Goal: Task Accomplishment & Management: Manage account settings

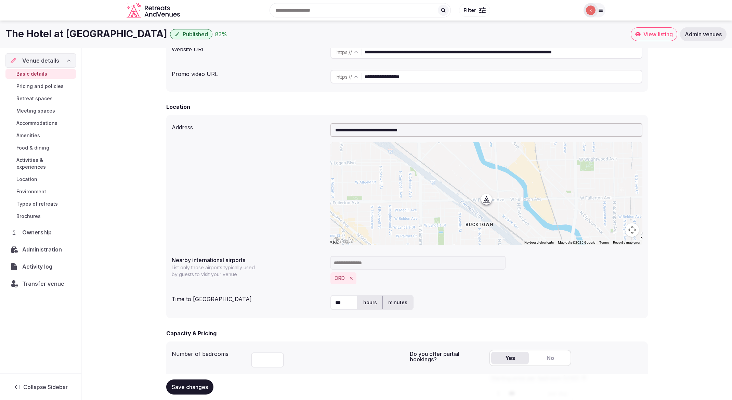
scroll to position [109, 0]
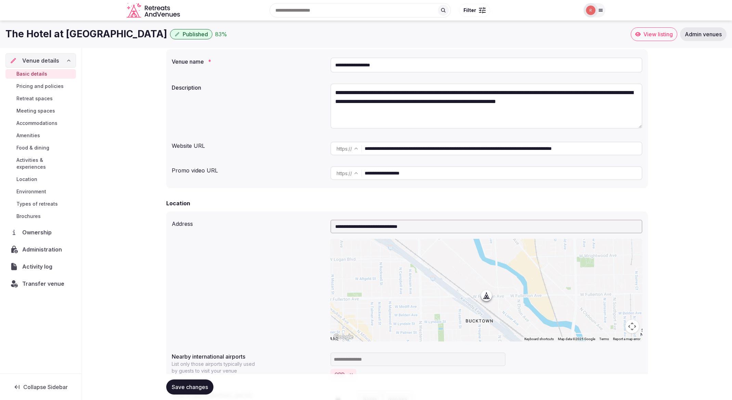
scroll to position [0, 0]
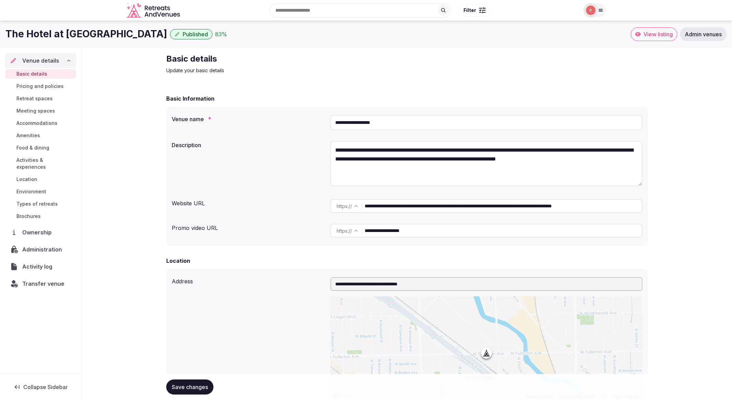
drag, startPoint x: 528, startPoint y: 59, endPoint x: 614, endPoint y: 1, distance: 103.7
click at [528, 59] on div "Basic details Update your basic details" at bounding box center [406, 63] width 481 height 21
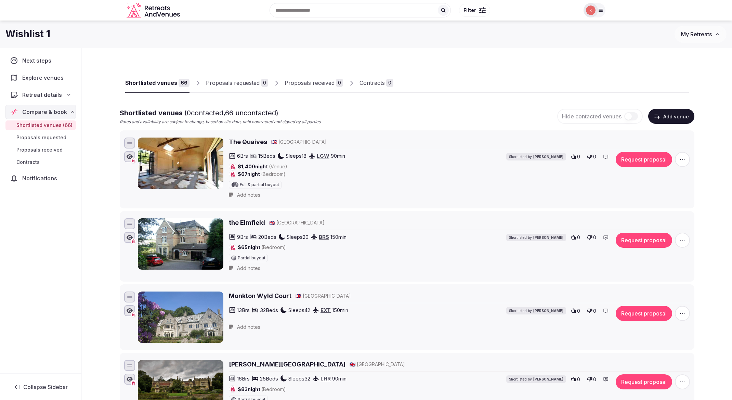
click at [53, 93] on span "Retreat details" at bounding box center [42, 95] width 40 height 8
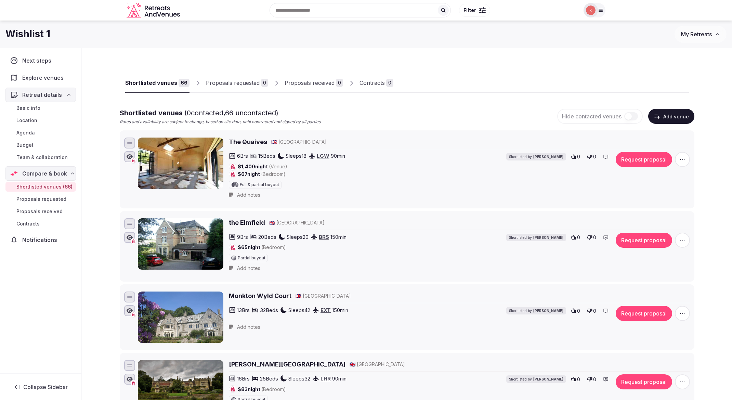
click at [29, 107] on span "Basic info" at bounding box center [28, 108] width 24 height 7
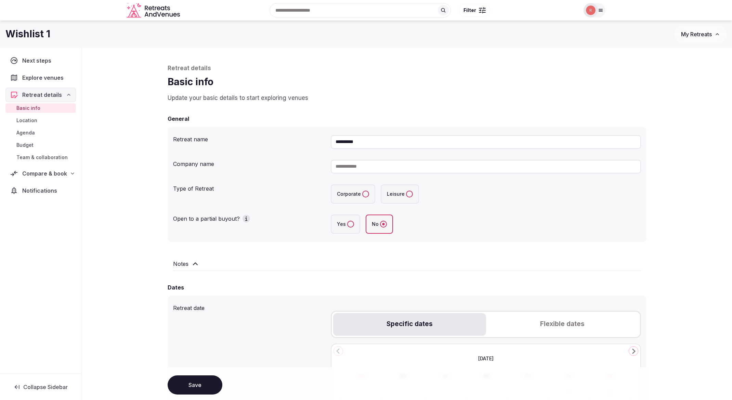
click at [49, 174] on span "Compare & book" at bounding box center [44, 173] width 45 height 8
click at [48, 157] on span "Team & collaboration" at bounding box center [41, 157] width 51 height 7
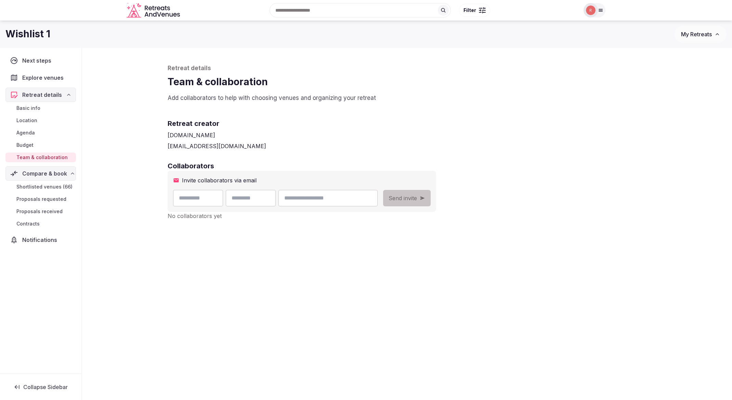
click at [50, 184] on span "Shortlisted venues (66)" at bounding box center [44, 186] width 56 height 7
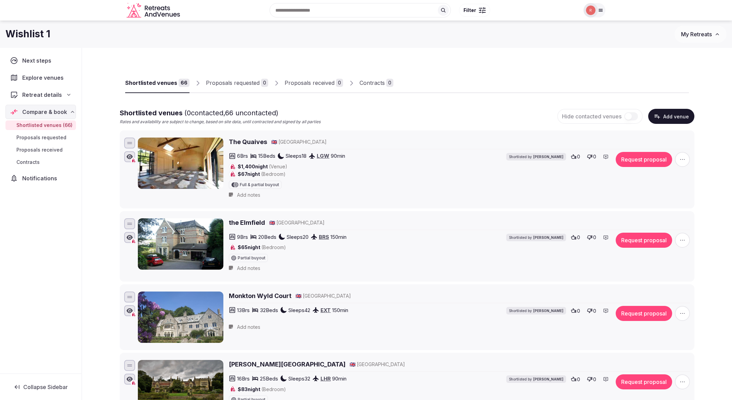
scroll to position [1, 0]
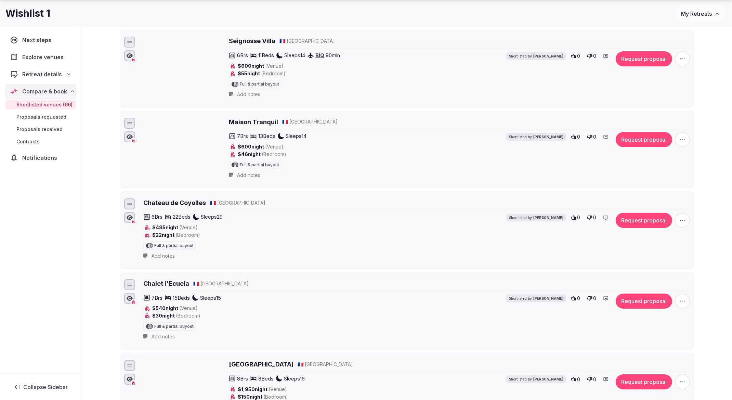
scroll to position [4239, 0]
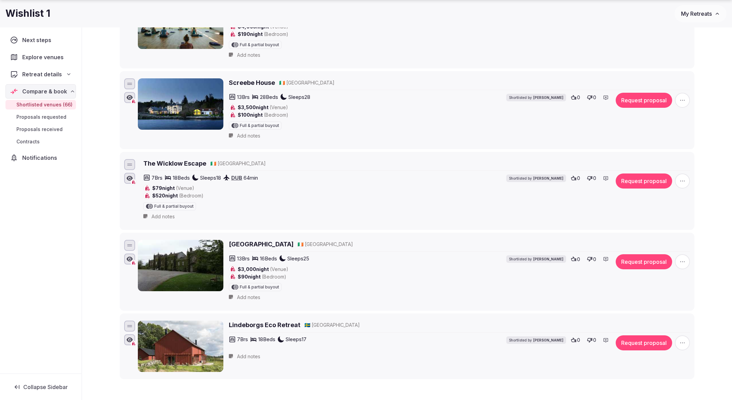
scroll to position [4980, 0]
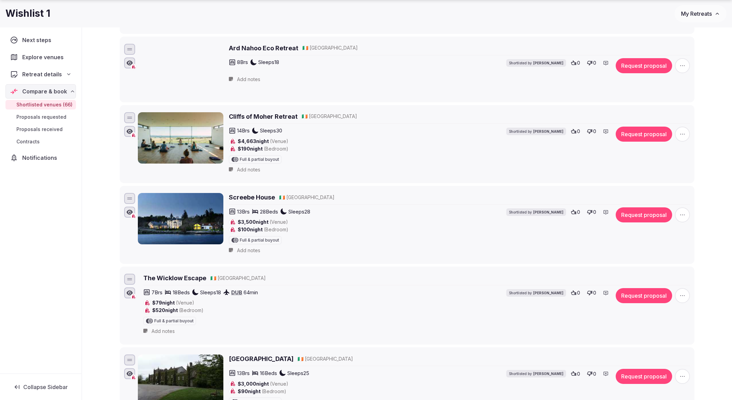
scroll to position [4821, 0]
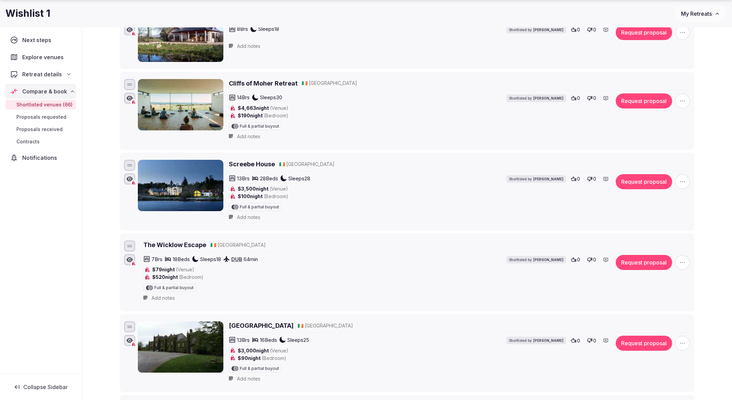
click at [52, 91] on span "Compare & book" at bounding box center [45, 91] width 44 height 8
click at [50, 71] on span "Retreat details" at bounding box center [42, 74] width 40 height 8
click at [29, 86] on span "Basic info" at bounding box center [28, 87] width 24 height 7
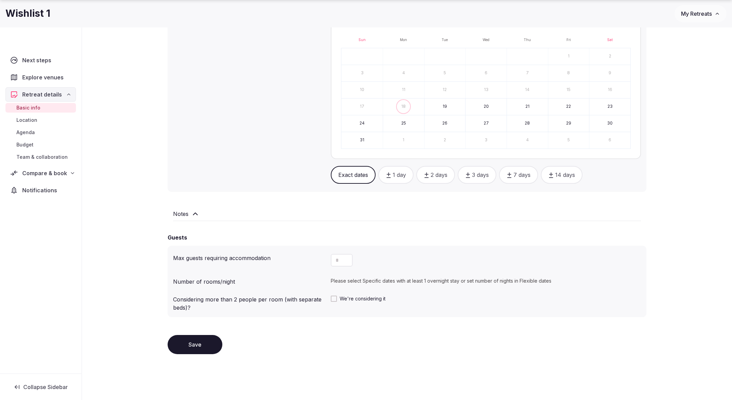
scroll to position [351, 0]
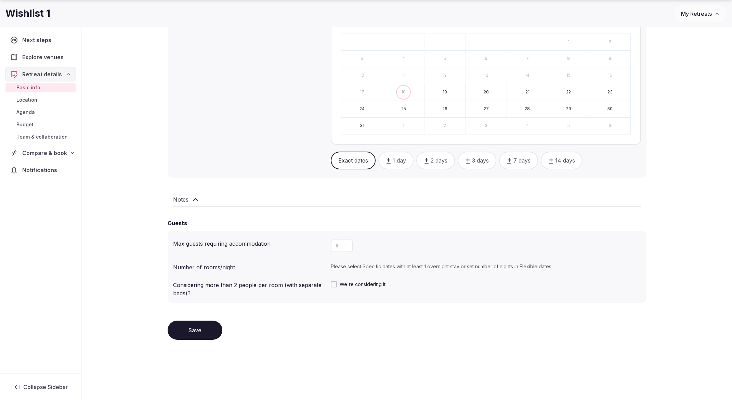
click at [128, 190] on div "**********" at bounding box center [407, 49] width 650 height 702
click at [136, 210] on div "**********" at bounding box center [407, 49] width 650 height 702
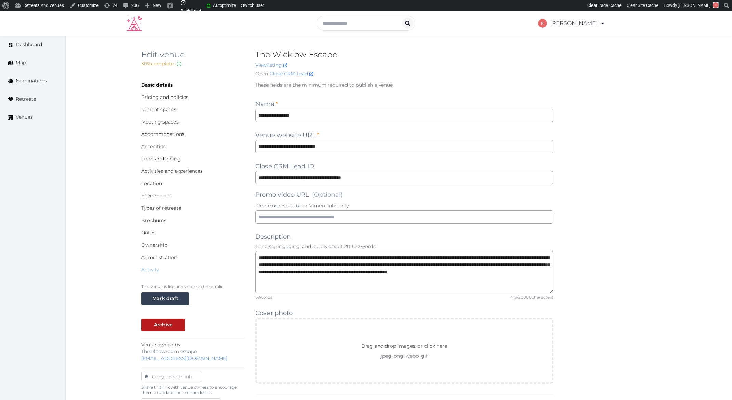
click at [147, 268] on link "Activity" at bounding box center [150, 269] width 18 height 6
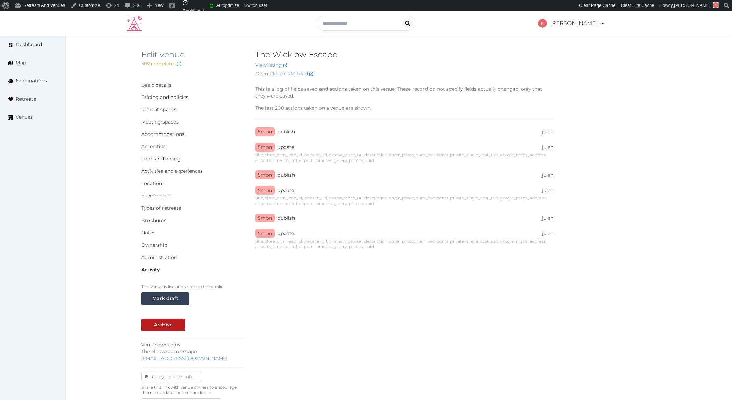
click at [403, 155] on div "title, close_crm_lead_id, website_url, promo_video_url, description, cover_phot…" at bounding box center [404, 157] width 298 height 11
click at [155, 85] on link "Basic details" at bounding box center [156, 85] width 30 height 6
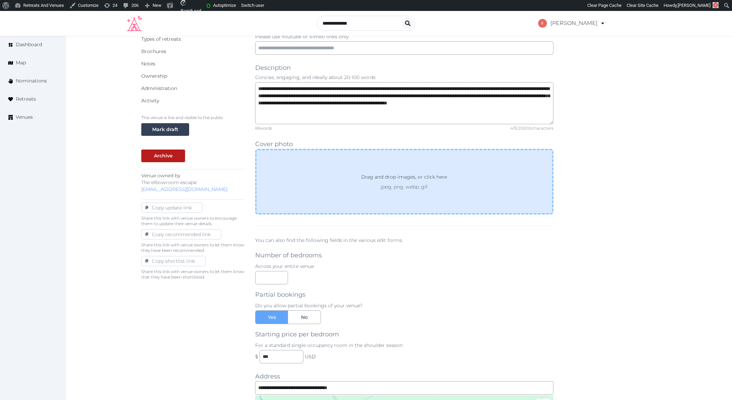
scroll to position [161, 0]
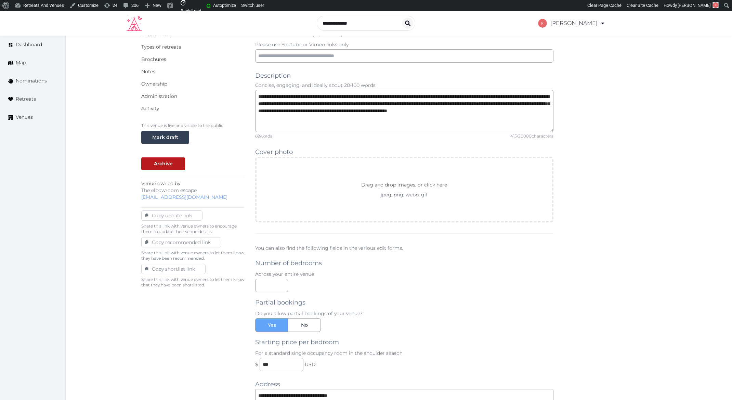
click at [632, 229] on div "**********" at bounding box center [398, 325] width 515 height 812
click at [159, 109] on div "Activity" at bounding box center [192, 108] width 103 height 7
click at [155, 106] on link "Activity" at bounding box center [150, 108] width 18 height 6
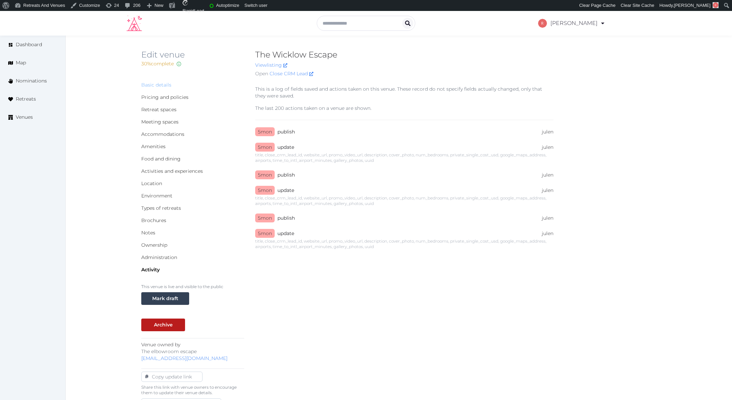
click at [163, 84] on link "Basic details" at bounding box center [156, 85] width 30 height 6
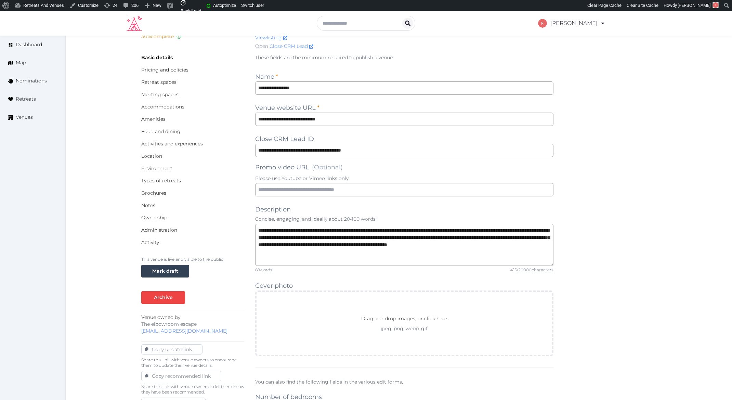
scroll to position [38, 0]
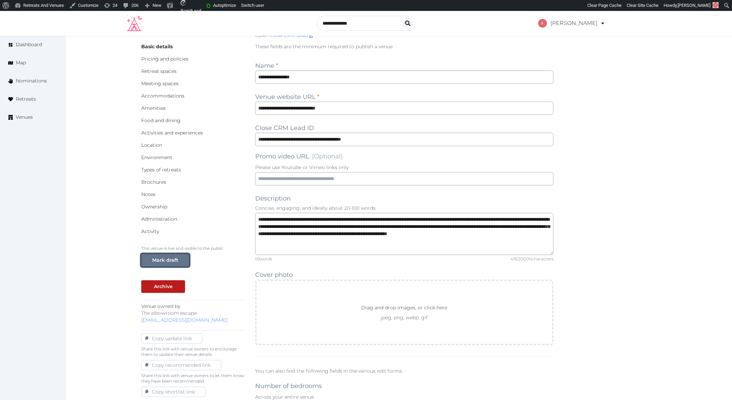
click at [168, 260] on div "Mark draft" at bounding box center [165, 259] width 26 height 7
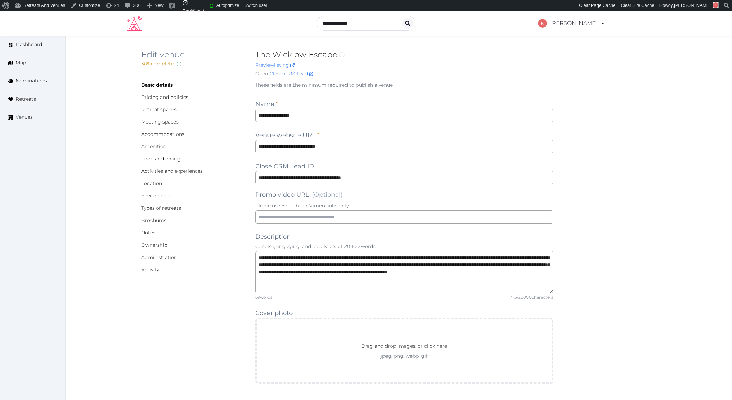
scroll to position [38, 0]
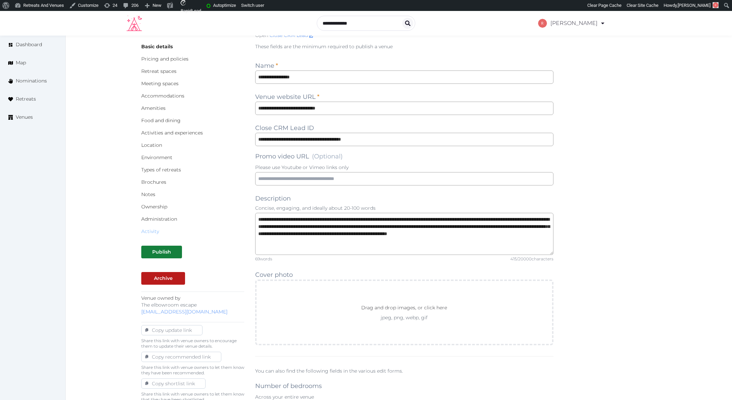
click at [152, 232] on link "Activity" at bounding box center [150, 231] width 18 height 6
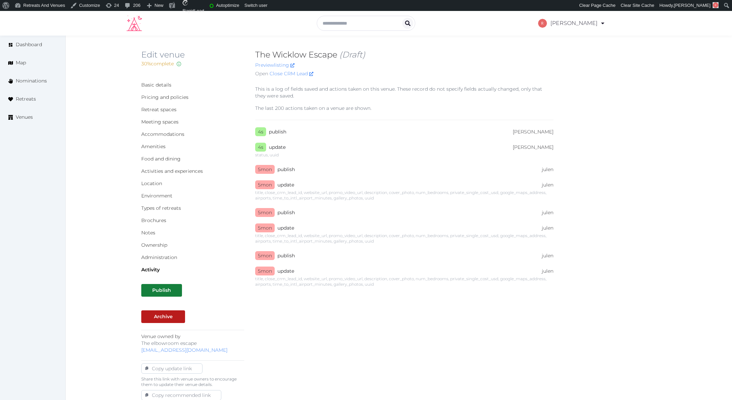
click at [260, 155] on div "status, uuid" at bounding box center [404, 154] width 298 height 5
copy div "status"
click at [611, 282] on div "Basic details Pricing and policies Retreat spaces Meeting spaces Accommodations…" at bounding box center [398, 260] width 515 height 360
click at [349, 160] on div "This is a log of fields saved and actions taken on this venue. These record do …" at bounding box center [404, 185] width 298 height 201
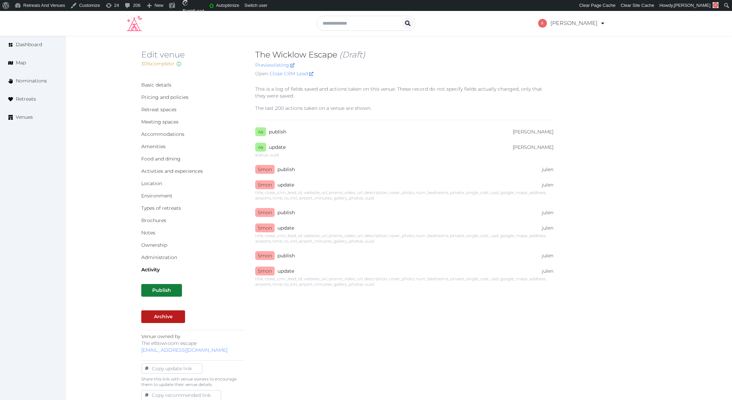
click at [311, 154] on div "status, uuid" at bounding box center [404, 154] width 298 height 5
click at [267, 156] on div "status, uuid" at bounding box center [404, 154] width 298 height 5
drag, startPoint x: 290, startPoint y: 151, endPoint x: 287, endPoint y: 158, distance: 7.0
click at [280, 155] on div "4s 9:46AM[DATE] update [PERSON_NAME] [EMAIL_ADDRESS][DOMAIN_NAME] status, uuid" at bounding box center [404, 151] width 298 height 14
click at [287, 158] on div "This is a log of fields saved and actions taken on this venue. These record do …" at bounding box center [404, 185] width 298 height 201
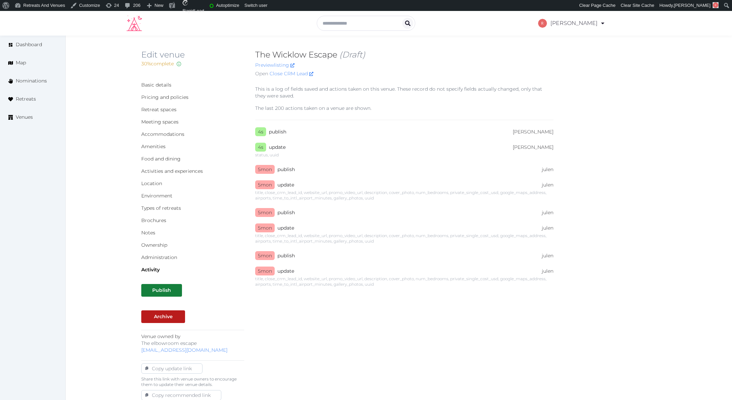
click at [594, 199] on div "Basic details Pricing and policies Retreat spaces Meeting spaces Accommodations…" at bounding box center [398, 260] width 515 height 360
click at [314, 164] on div "This is a log of fields saved and actions taken on this venue. These record do …" at bounding box center [404, 185] width 298 height 201
click at [308, 159] on div "This is a log of fields saved and actions taken on this venue. These record do …" at bounding box center [404, 185] width 298 height 201
